Goal: Task Accomplishment & Management: Manage account settings

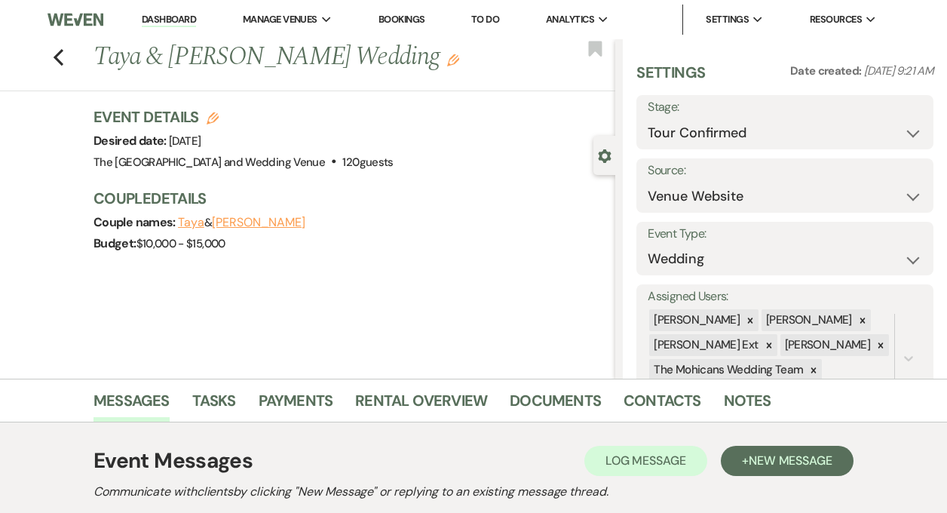
select select "4"
select select "5"
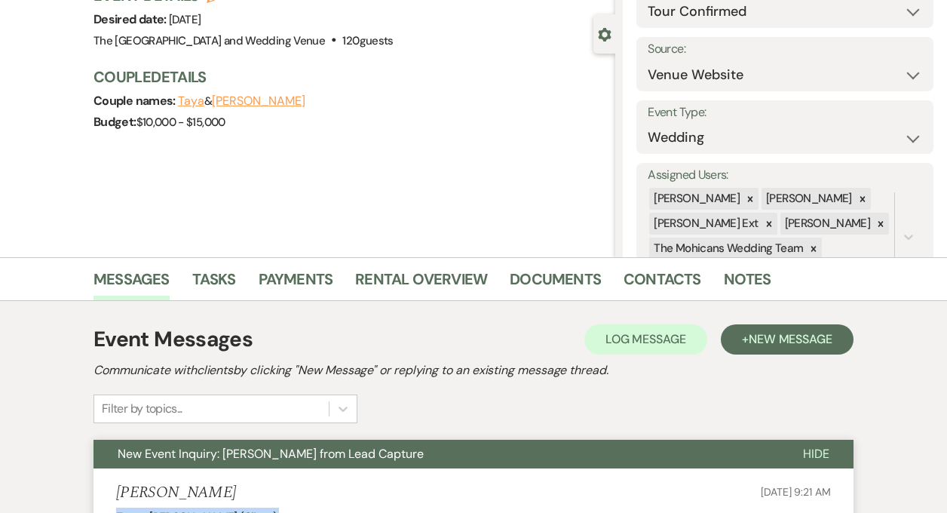
scroll to position [15, 0]
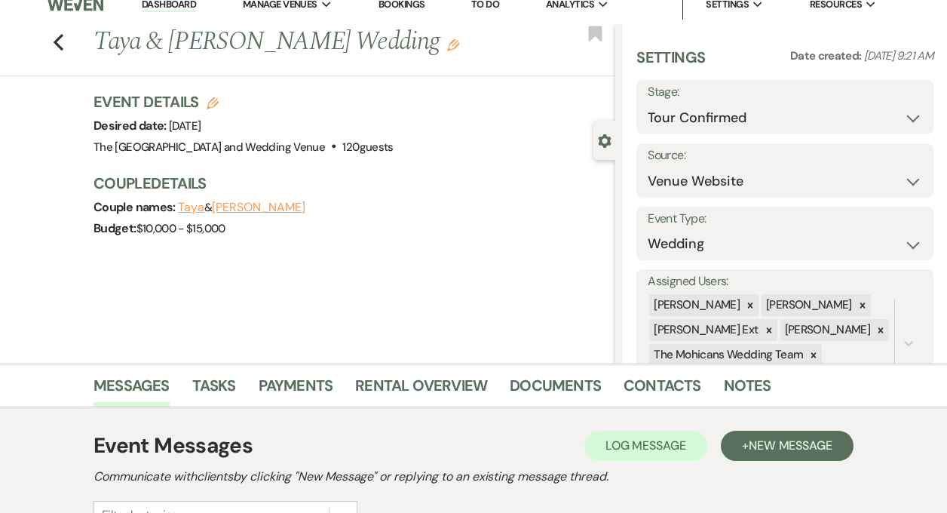
click at [158, 2] on link "Dashboard" at bounding box center [169, 5] width 54 height 14
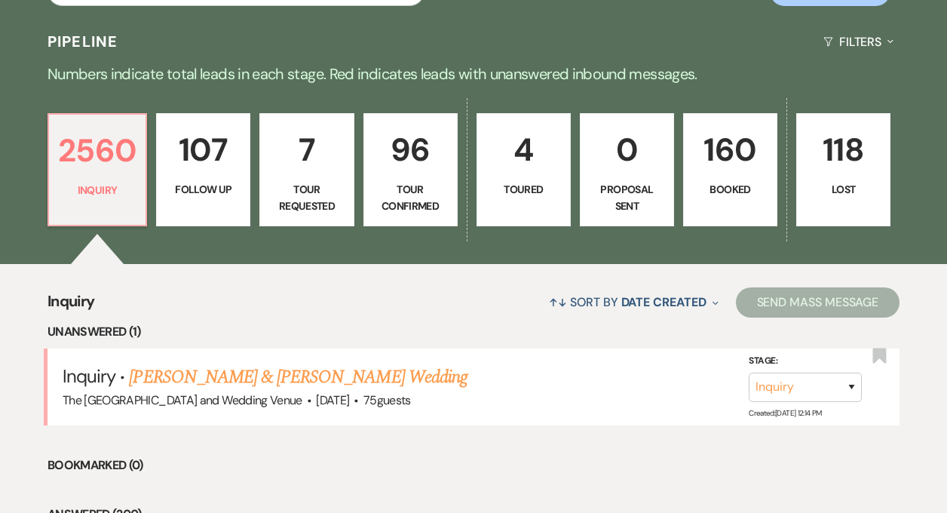
scroll to position [432, 0]
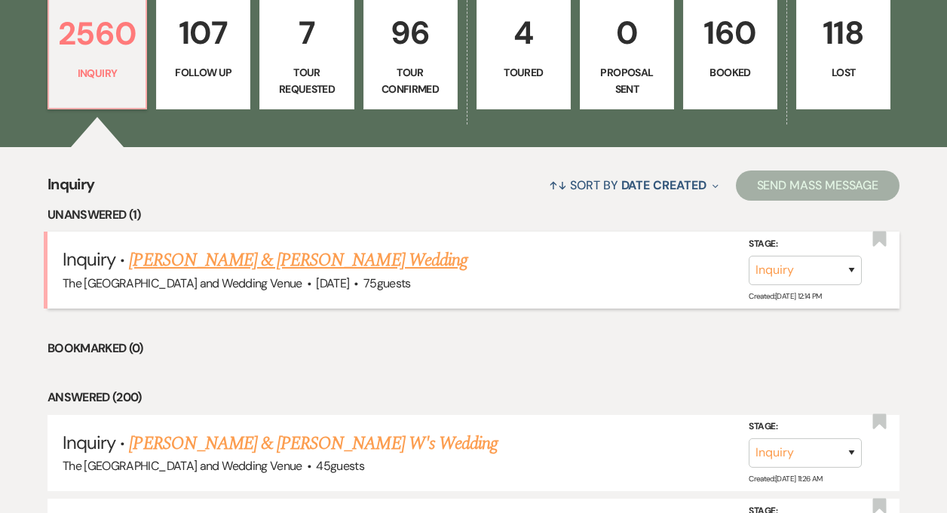
click at [265, 250] on link "[PERSON_NAME] & [PERSON_NAME] Wedding" at bounding box center [298, 260] width 338 height 27
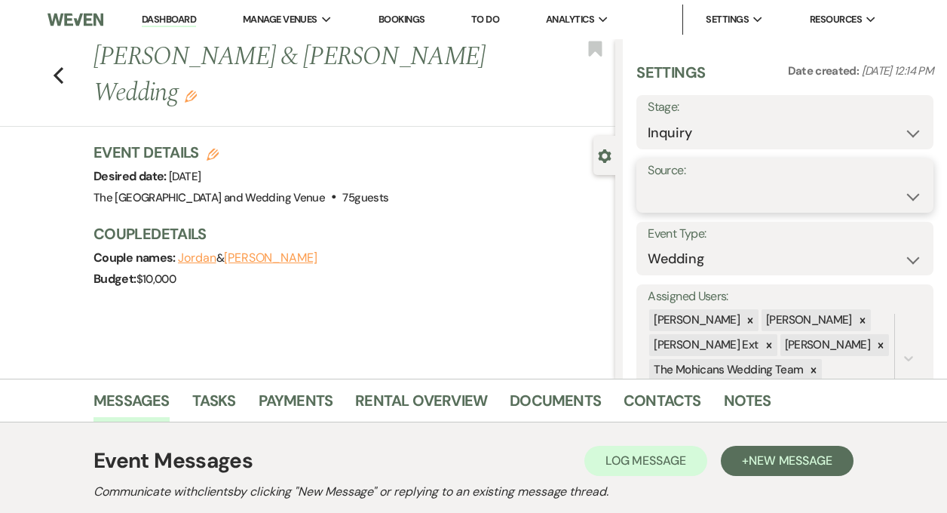
click at [708, 195] on select "Weven Venue Website Instagram Facebook Pinterest Google The Knot Wedding Wire H…" at bounding box center [785, 196] width 274 height 29
select select "5"
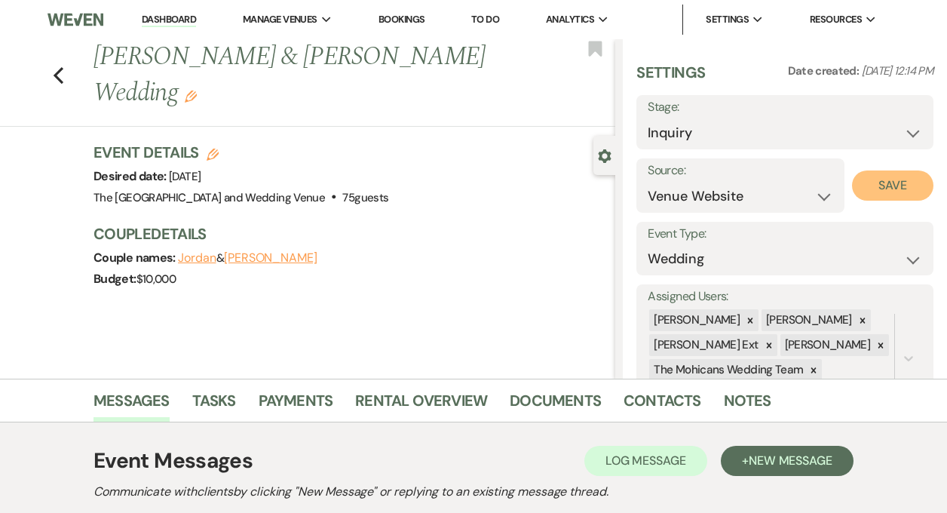
click at [867, 185] on button "Save" at bounding box center [892, 185] width 81 height 30
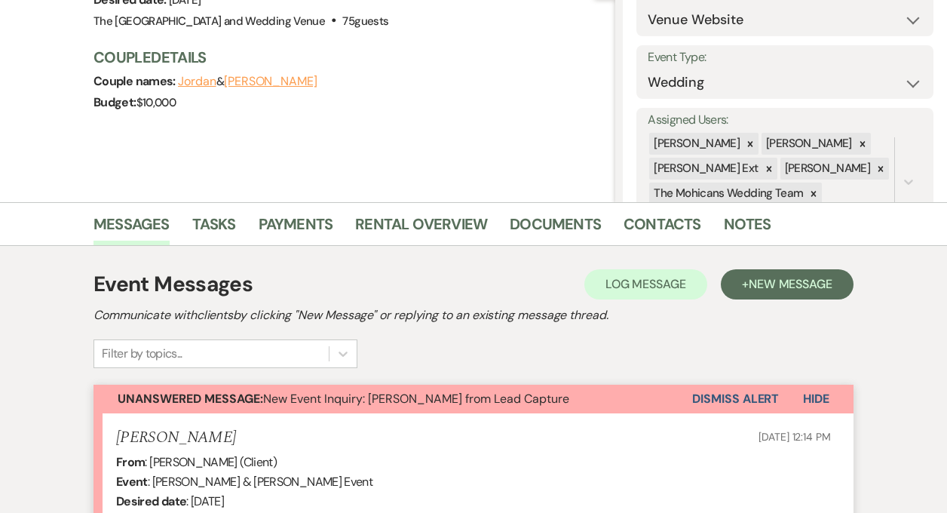
scroll to position [216, 0]
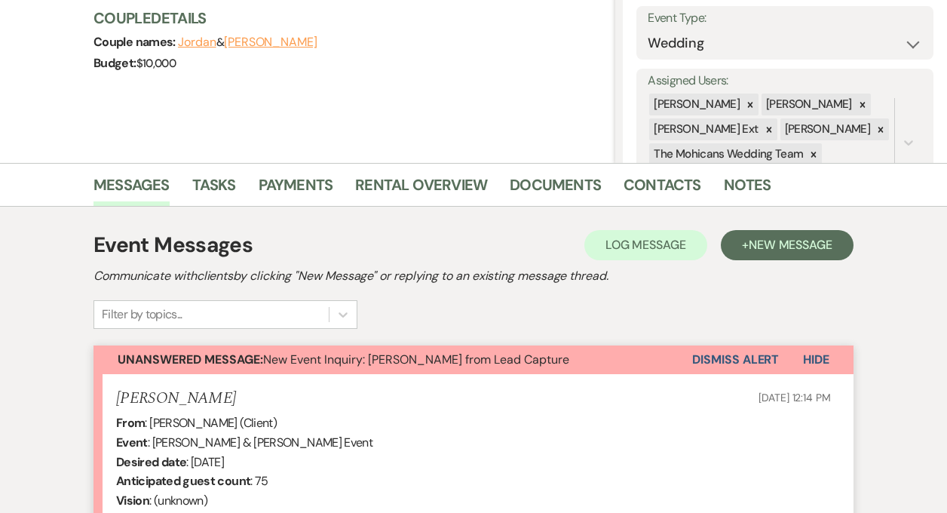
click at [739, 359] on button "Dismiss Alert" at bounding box center [735, 359] width 87 height 29
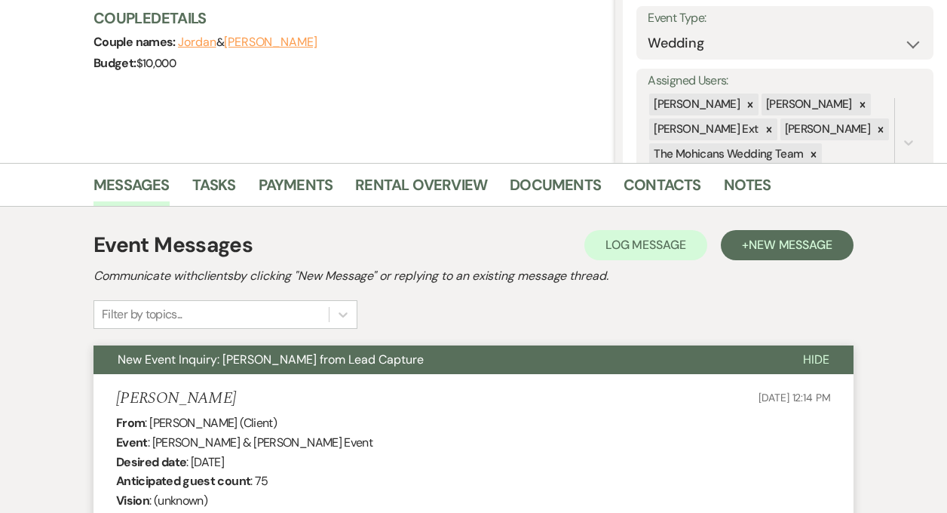
scroll to position [0, 0]
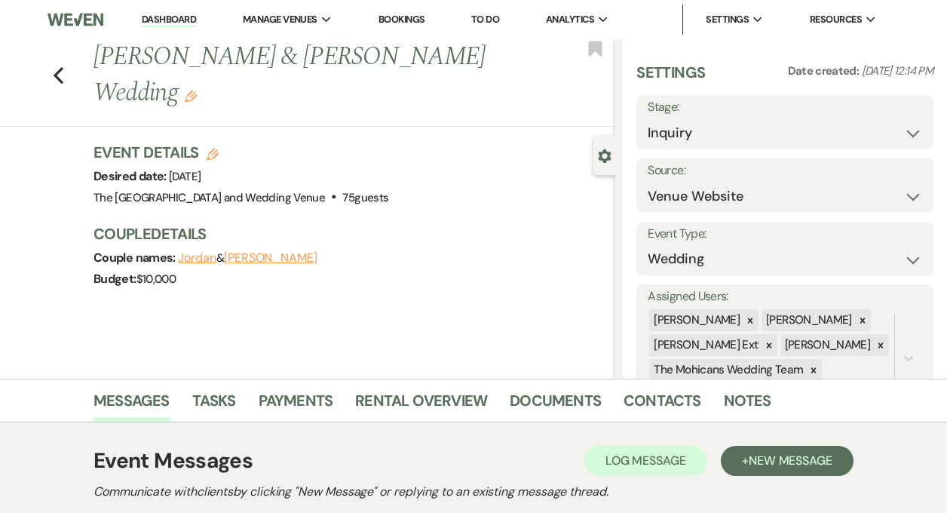
click at [176, 21] on link "Dashboard" at bounding box center [169, 20] width 54 height 14
